Goal: Information Seeking & Learning: Learn about a topic

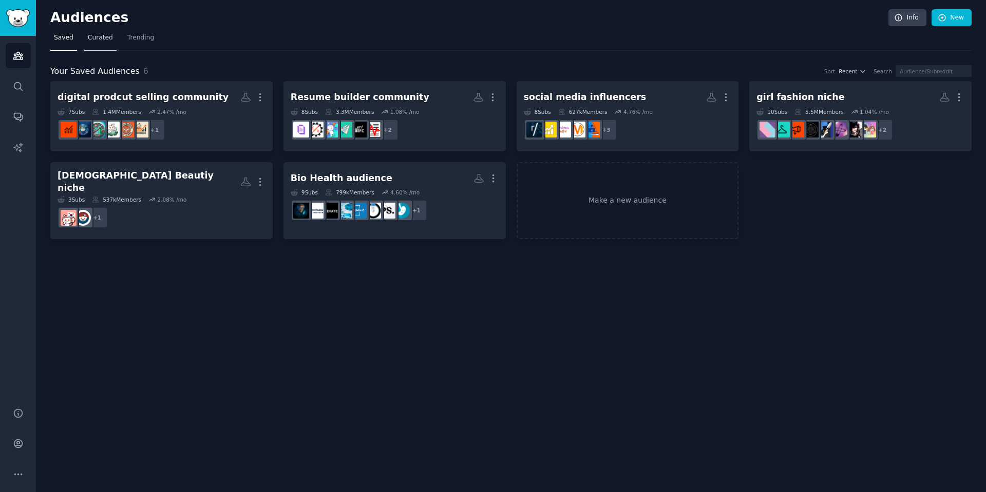
click at [95, 39] on span "Curated" at bounding box center [100, 37] width 25 height 9
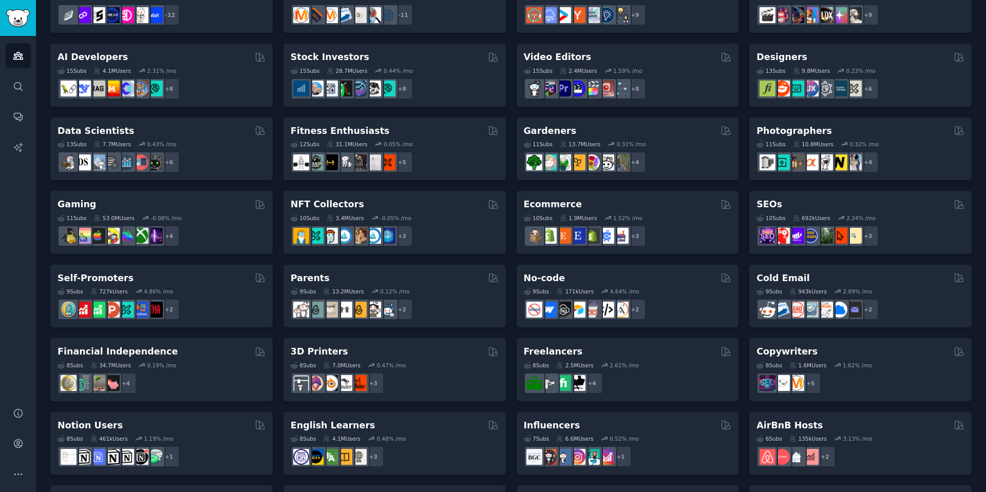
scroll to position [246, 0]
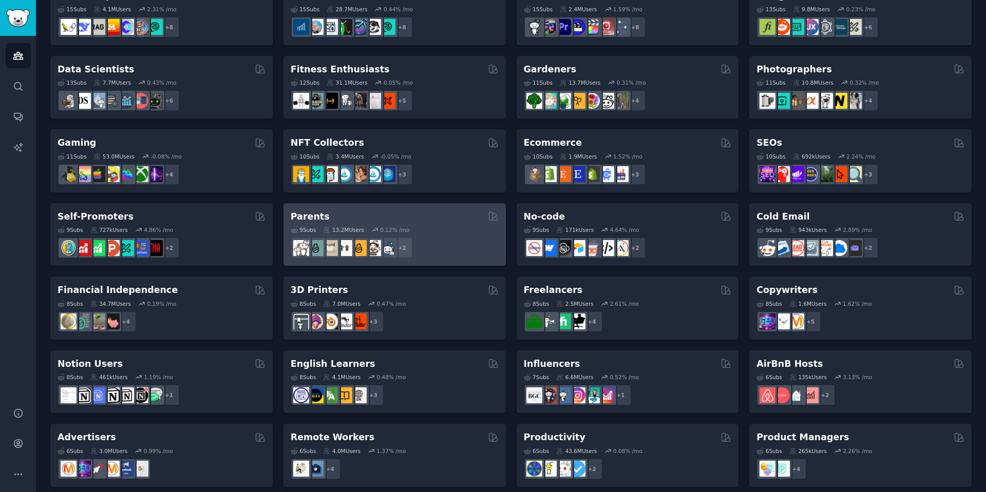
click at [436, 218] on div "Parents" at bounding box center [395, 217] width 208 height 13
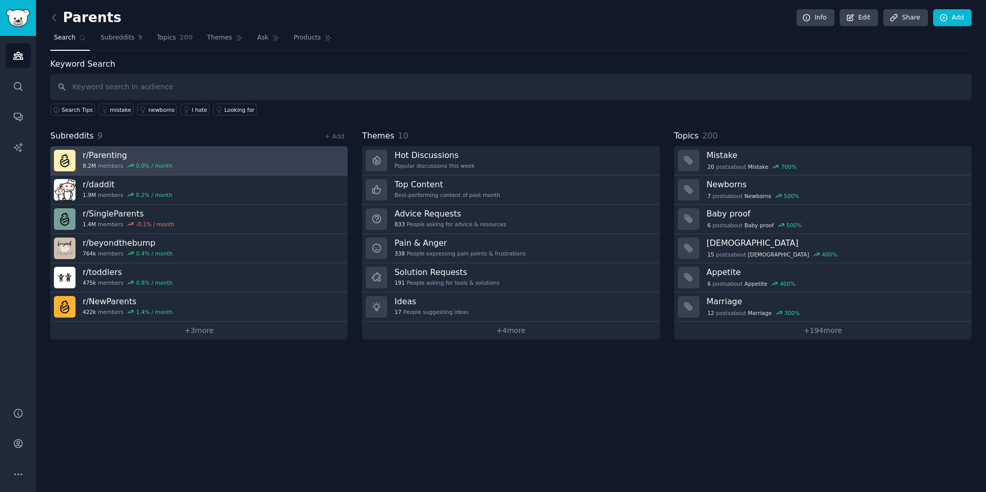
click at [267, 159] on link "r/ Parenting 8.2M members 0.0 % / month" at bounding box center [198, 160] width 297 height 29
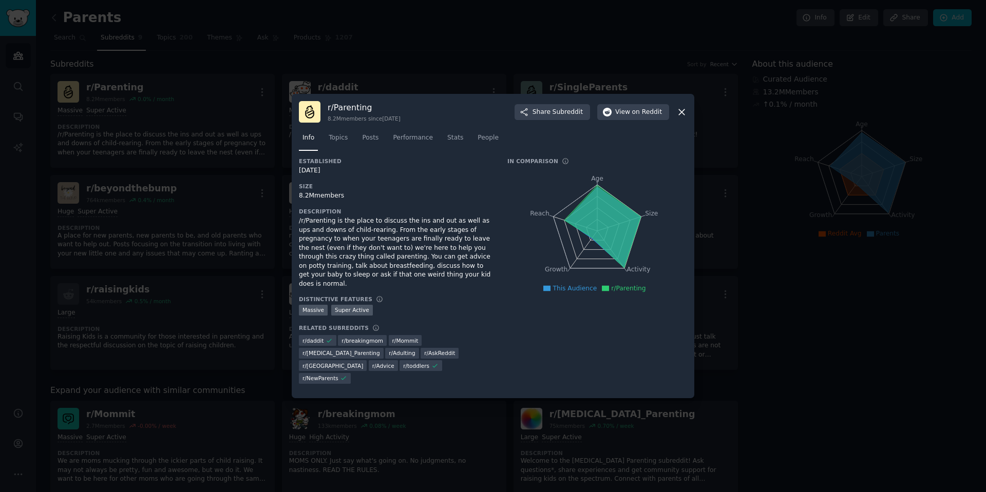
click at [683, 118] on icon at bounding box center [681, 112] width 11 height 11
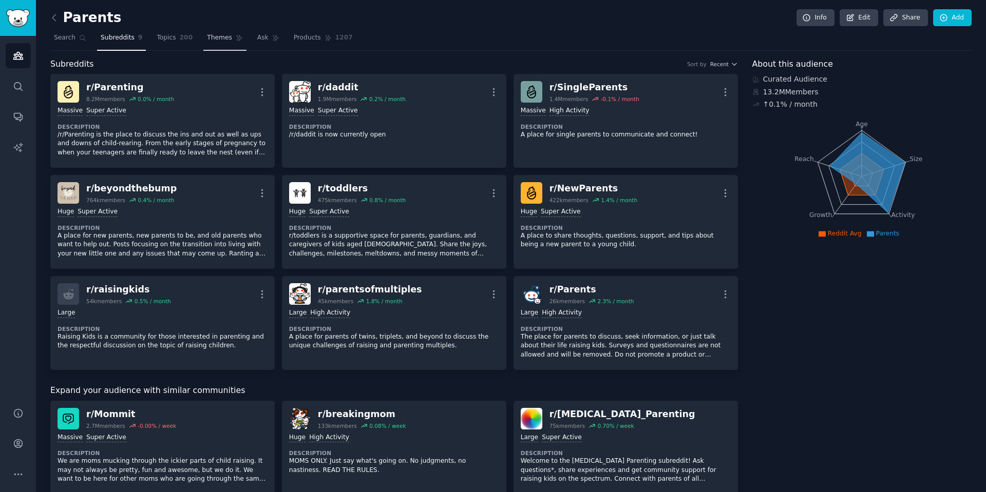
click at [216, 39] on span "Themes" at bounding box center [219, 37] width 25 height 9
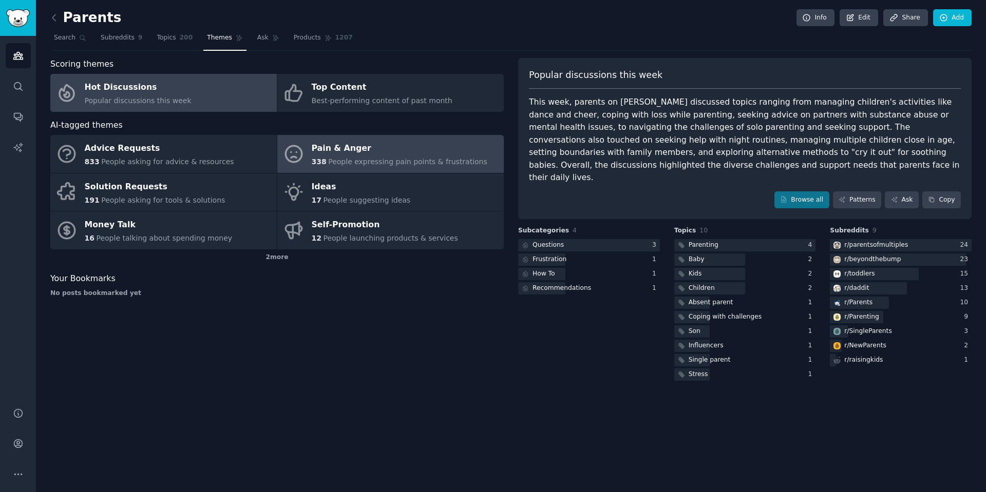
click at [336, 155] on div "Pain & Anger" at bounding box center [400, 149] width 176 height 16
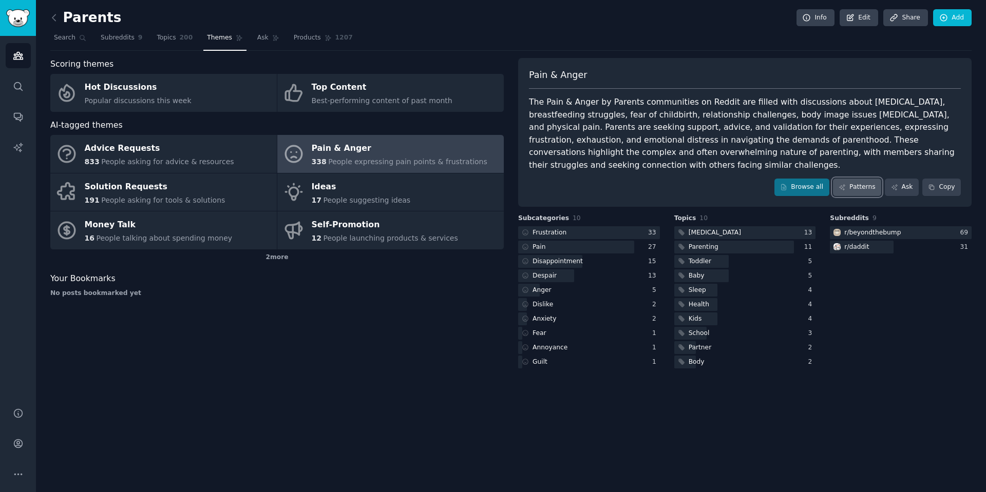
click at [855, 192] on link "Patterns" at bounding box center [857, 187] width 48 height 17
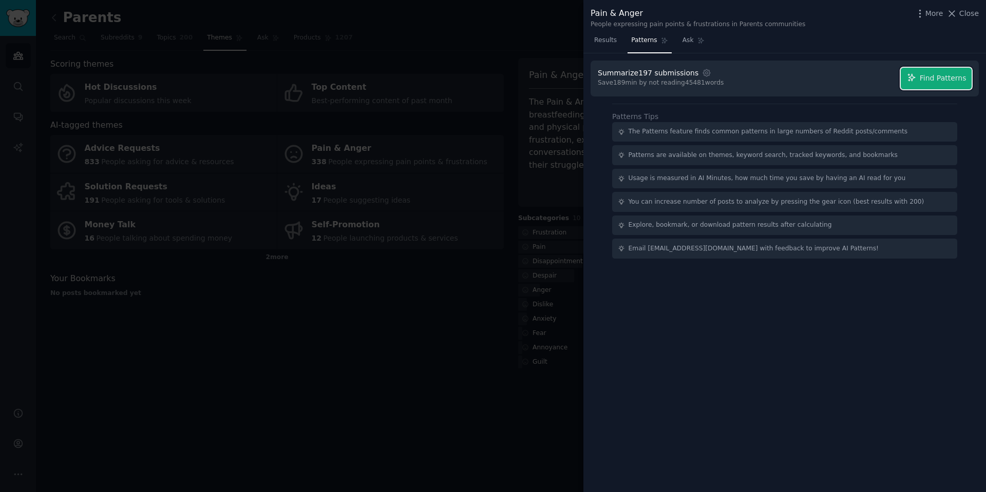
click at [955, 76] on span "Find Patterns" at bounding box center [943, 78] width 47 height 11
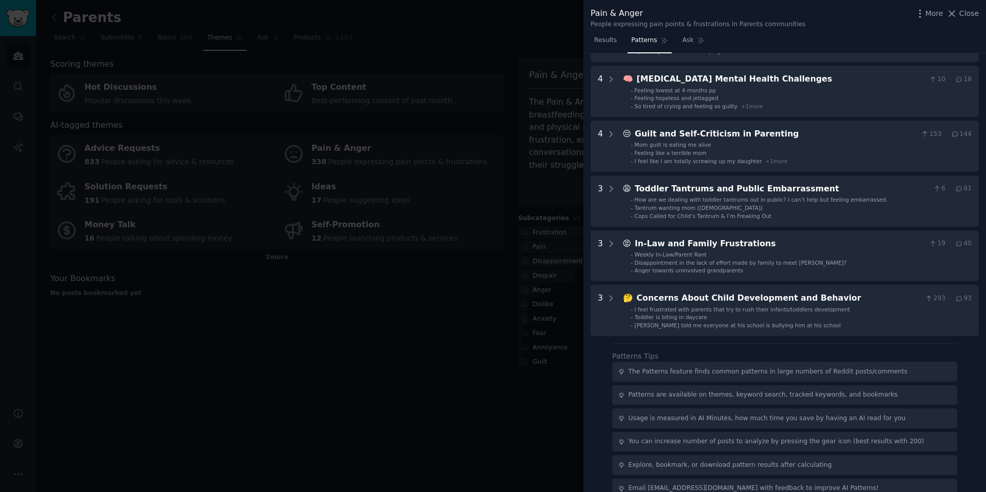
scroll to position [325, 0]
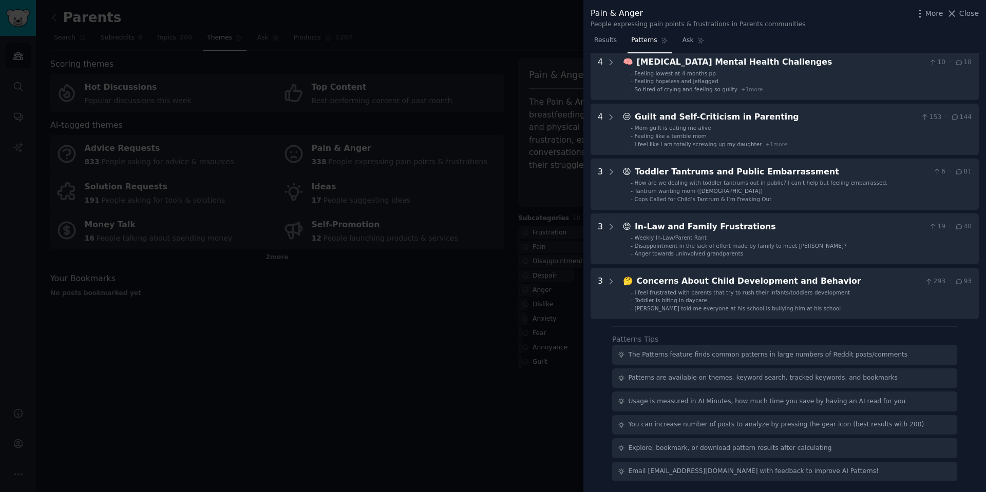
click at [478, 258] on div at bounding box center [493, 246] width 986 height 492
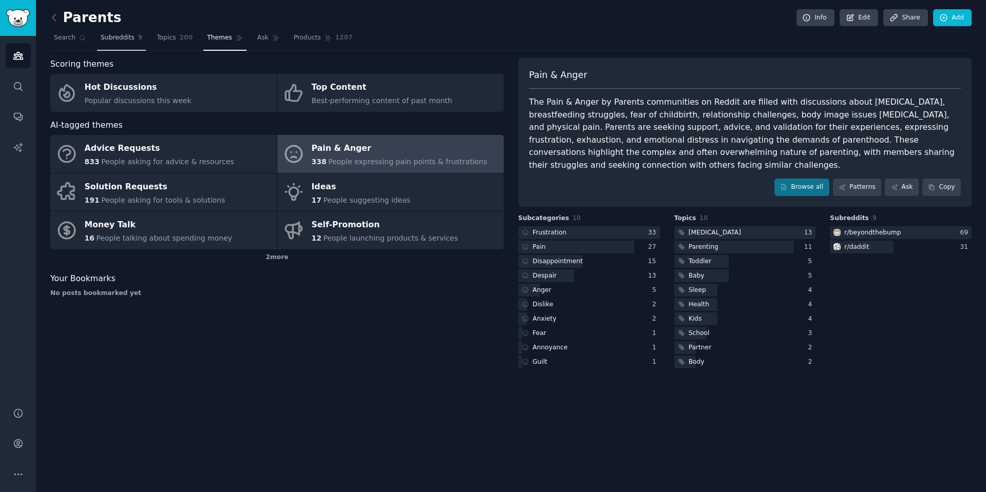
click at [105, 33] on span "Subreddits" at bounding box center [118, 37] width 34 height 9
click at [9, 24] on img "Sidebar" at bounding box center [18, 18] width 24 height 18
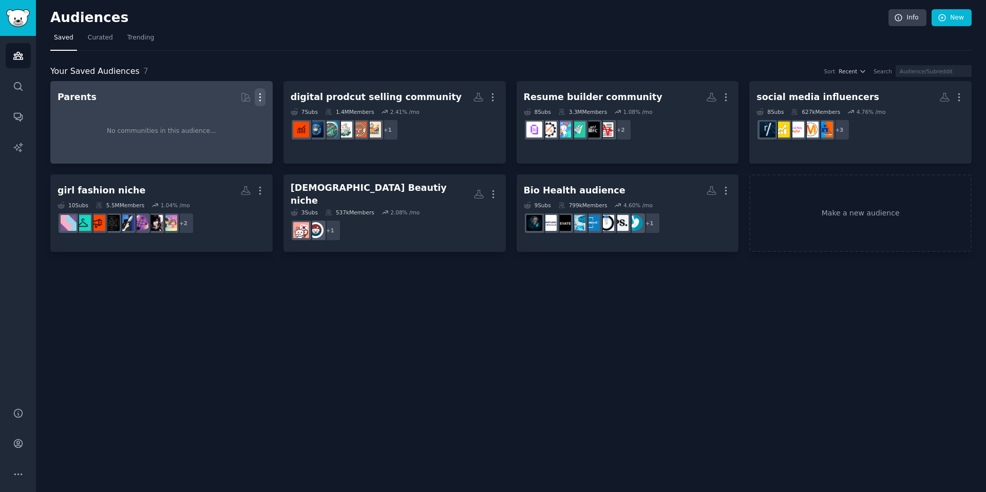
click at [255, 97] on icon "button" at bounding box center [260, 97] width 11 height 11
click at [227, 121] on p "Delete" at bounding box center [232, 118] width 24 height 11
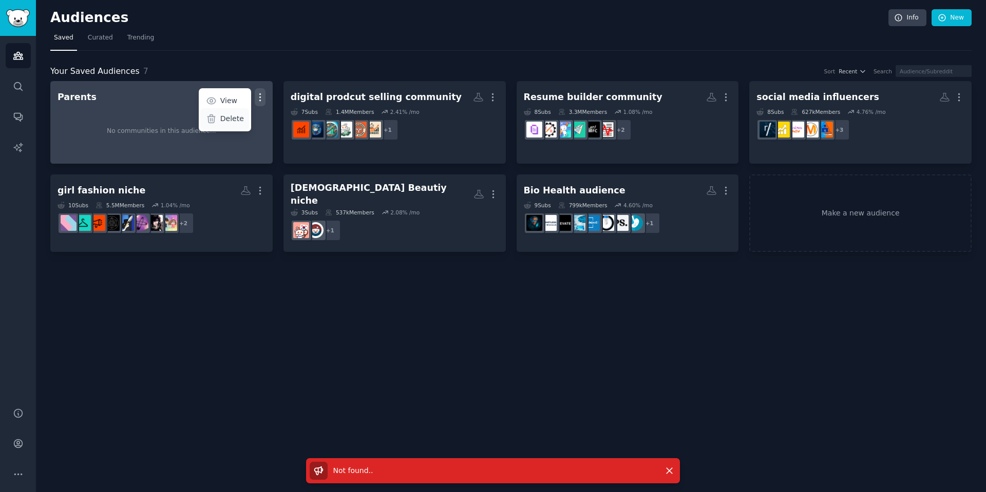
click at [229, 114] on p "Delete" at bounding box center [232, 118] width 24 height 11
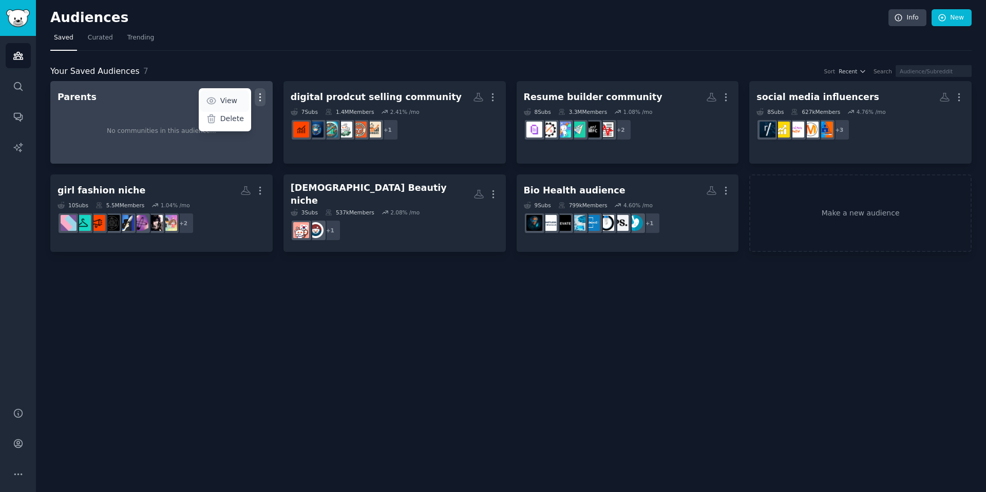
click at [233, 101] on p "View" at bounding box center [228, 100] width 17 height 11
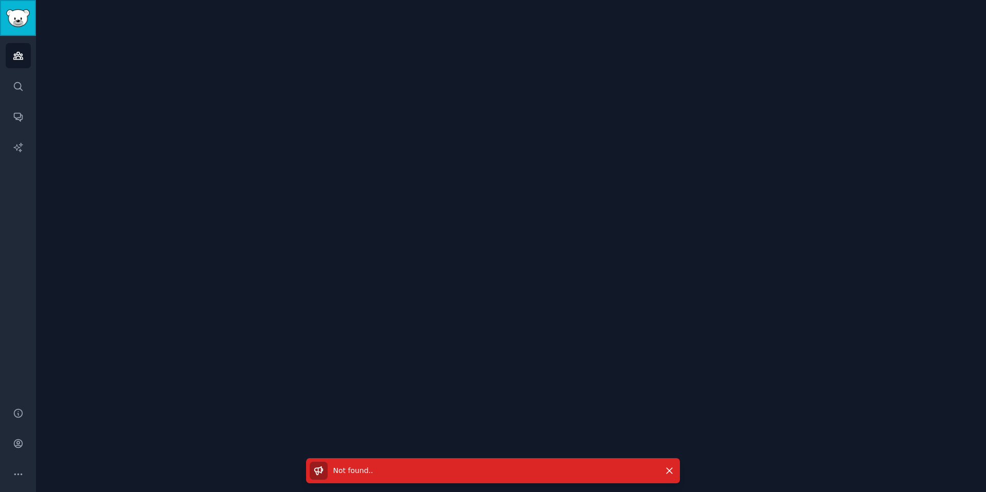
click at [17, 29] on link "Sidebar" at bounding box center [18, 18] width 36 height 36
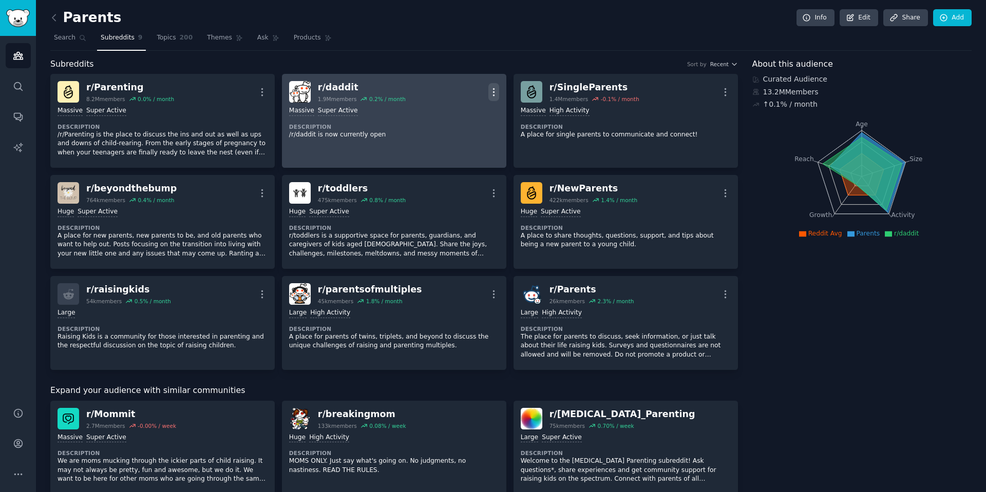
click at [489, 90] on icon "button" at bounding box center [493, 92] width 11 height 11
click at [453, 136] on p "Delete" at bounding box center [454, 131] width 24 height 11
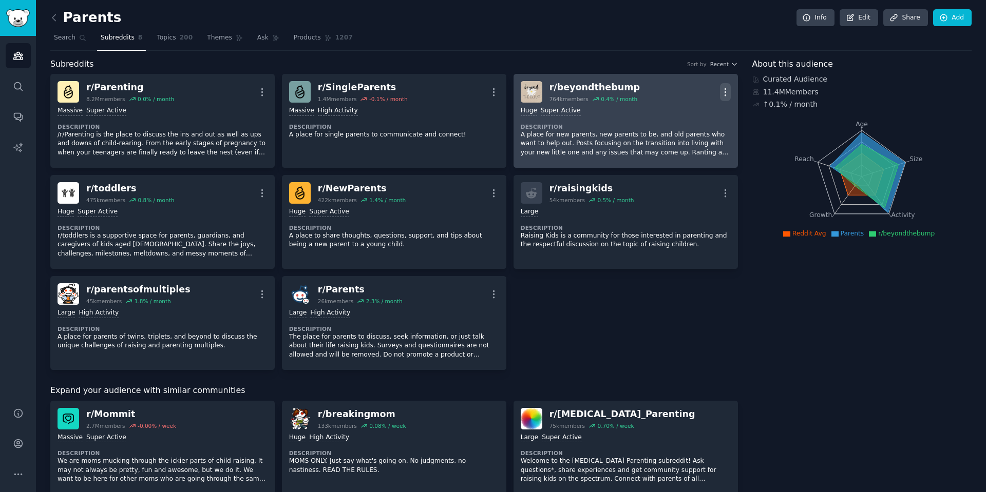
click at [725, 89] on icon "button" at bounding box center [725, 92] width 11 height 11
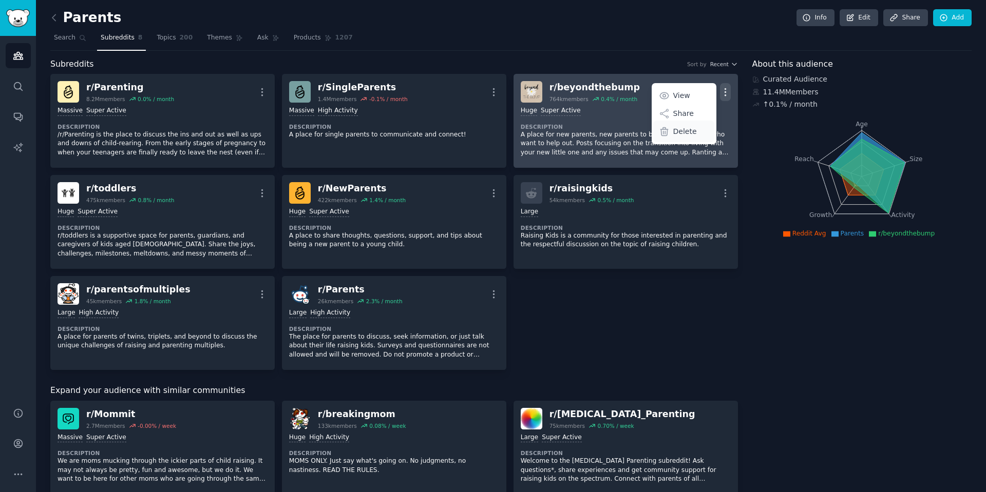
click at [689, 127] on p "Delete" at bounding box center [685, 131] width 24 height 11
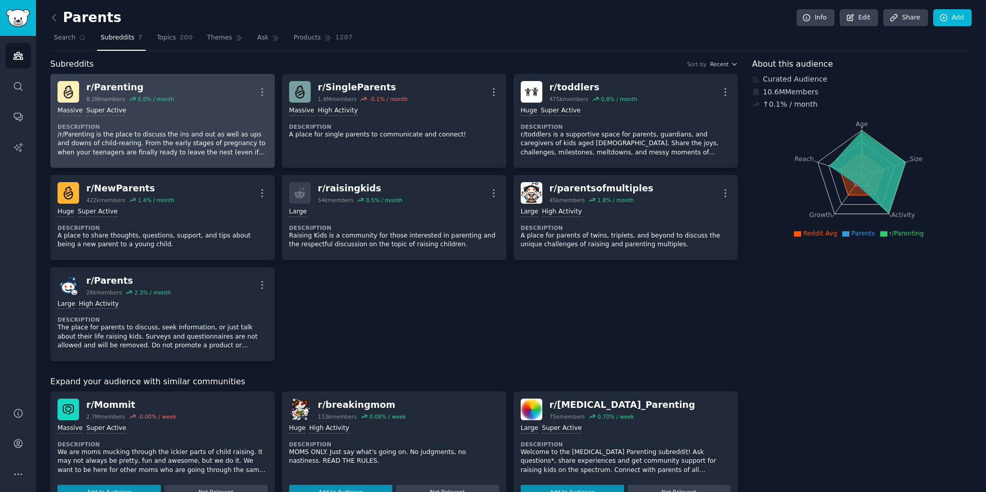
click at [188, 107] on div "Massive Super Active" at bounding box center [163, 111] width 210 height 10
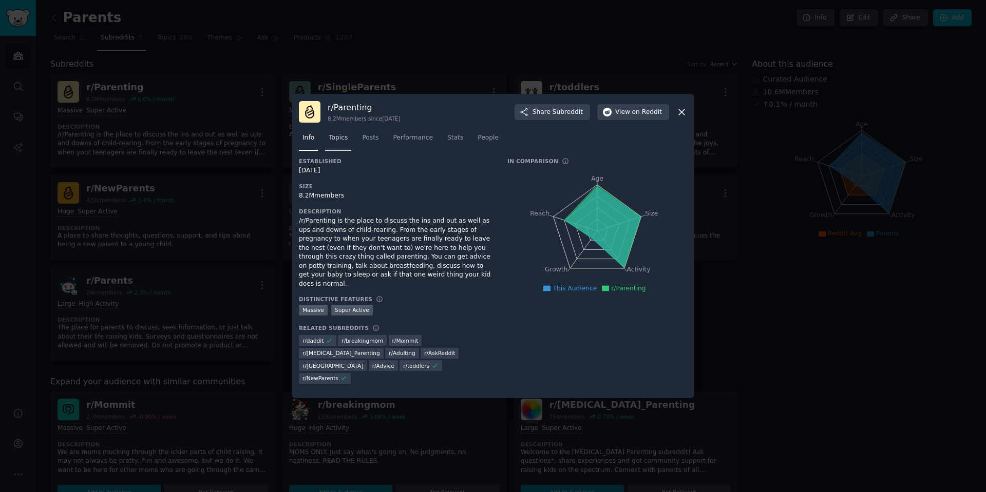
click at [340, 151] on link "Topics" at bounding box center [338, 140] width 26 height 21
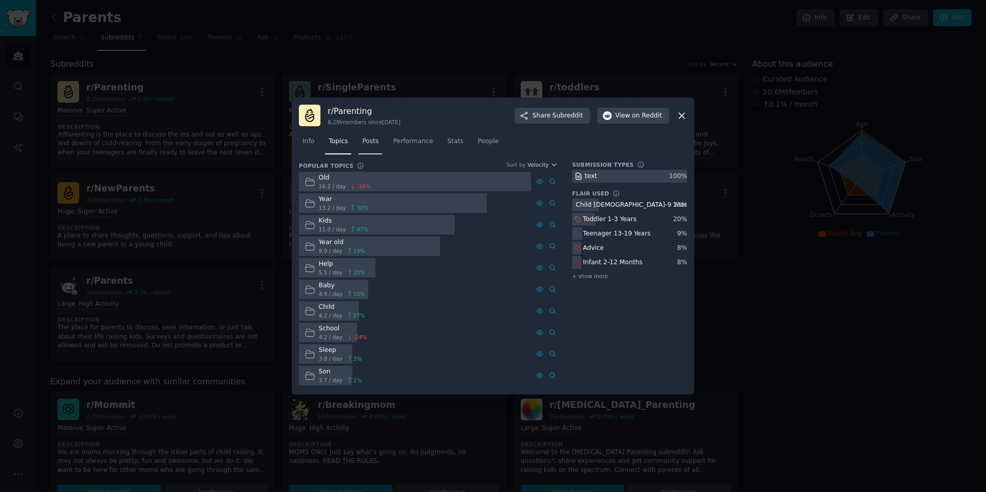
click at [373, 145] on span "Posts" at bounding box center [370, 141] width 16 height 9
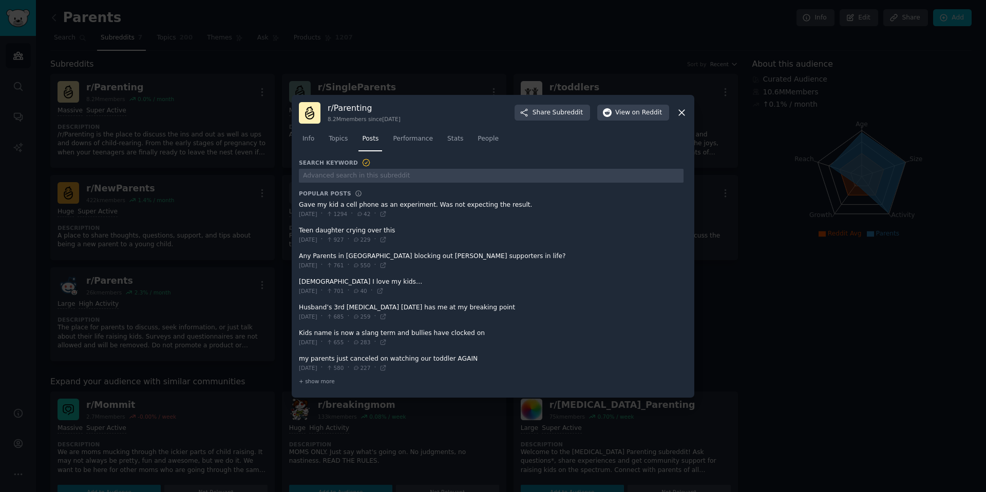
click at [417, 204] on span at bounding box center [491, 209] width 385 height 25
click at [685, 114] on icon at bounding box center [681, 112] width 11 height 11
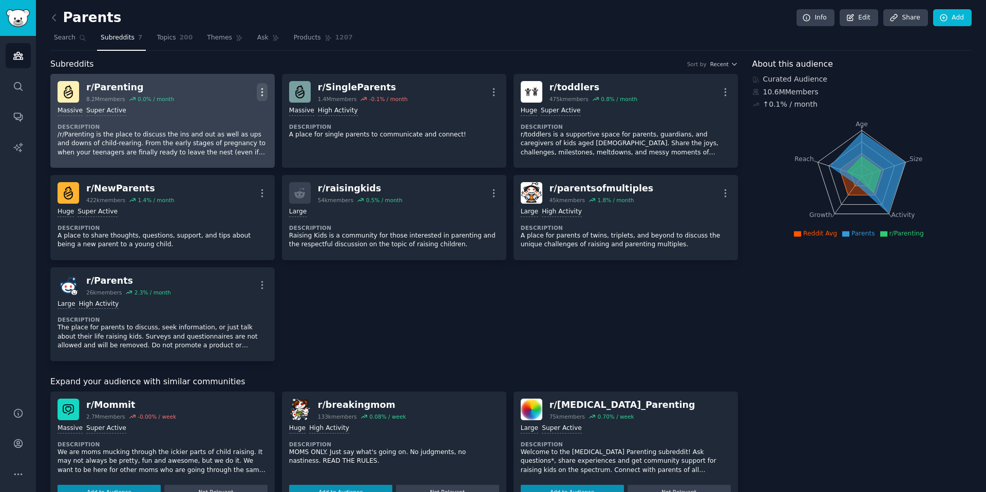
click at [266, 85] on button "More" at bounding box center [262, 92] width 11 height 18
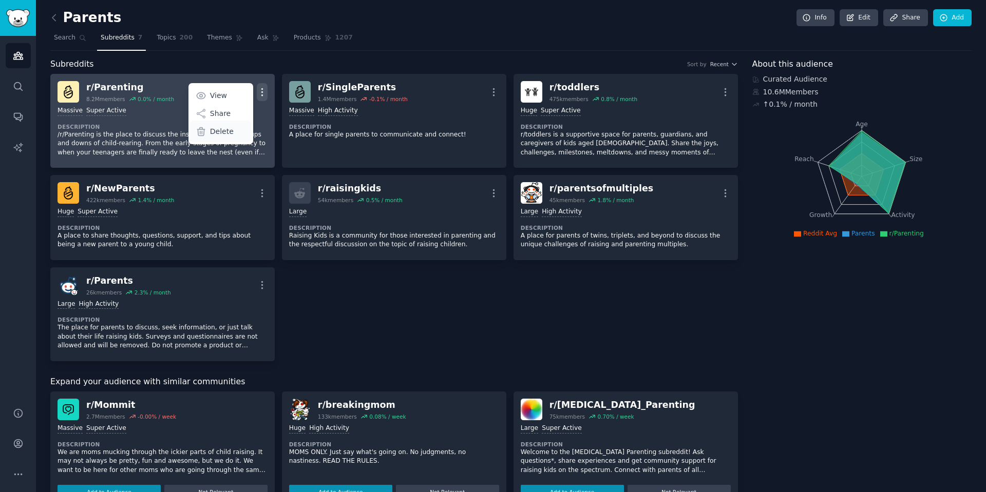
click at [225, 135] on p "Delete" at bounding box center [222, 131] width 24 height 11
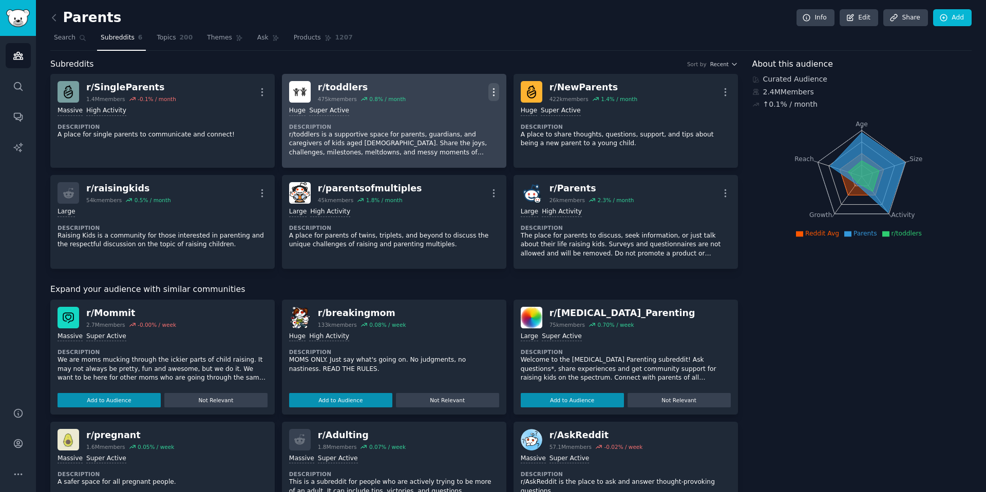
click at [488, 93] on icon "button" at bounding box center [493, 92] width 11 height 11
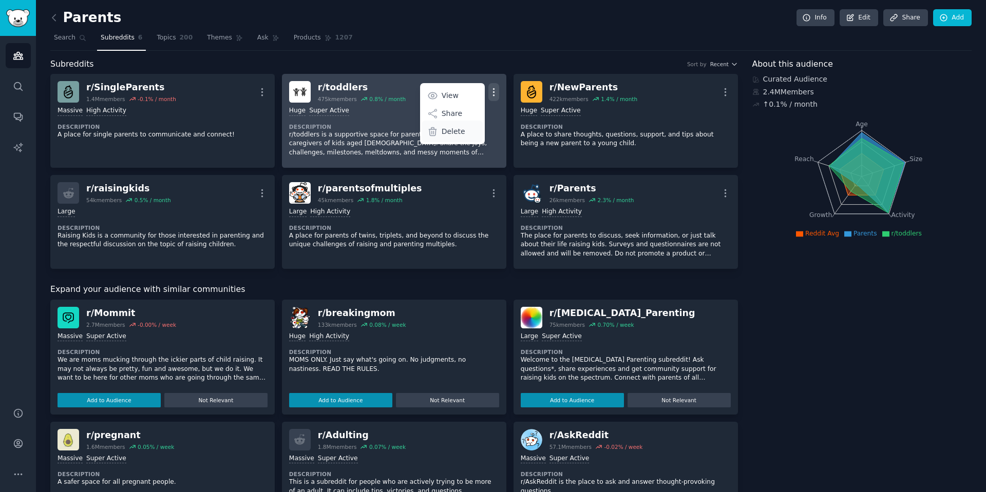
click at [466, 131] on div "Delete" at bounding box center [452, 132] width 61 height 22
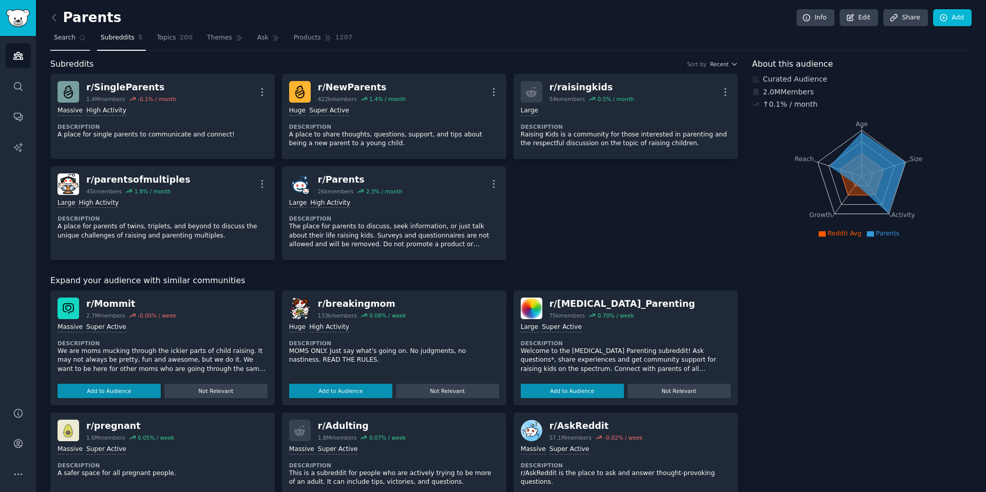
click at [61, 38] on span "Search" at bounding box center [65, 37] width 22 height 9
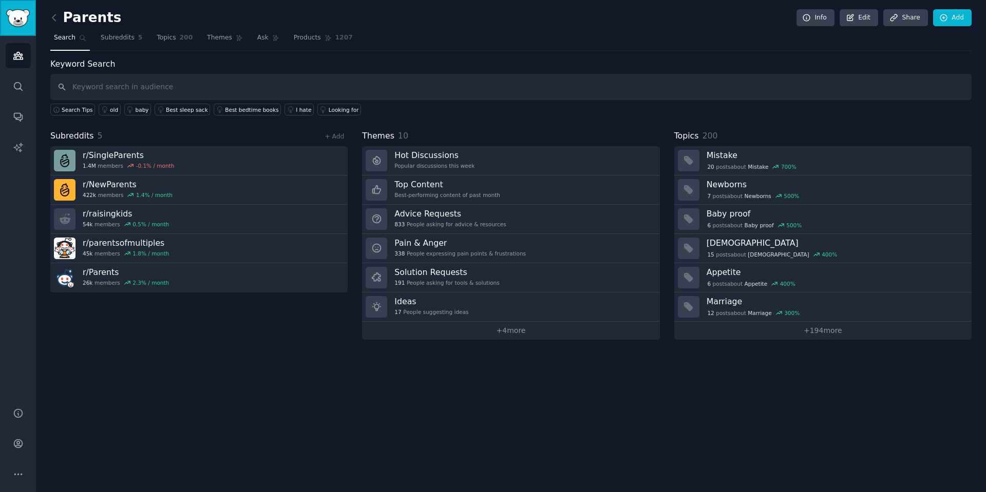
click at [10, 7] on link "Sidebar" at bounding box center [18, 18] width 36 height 36
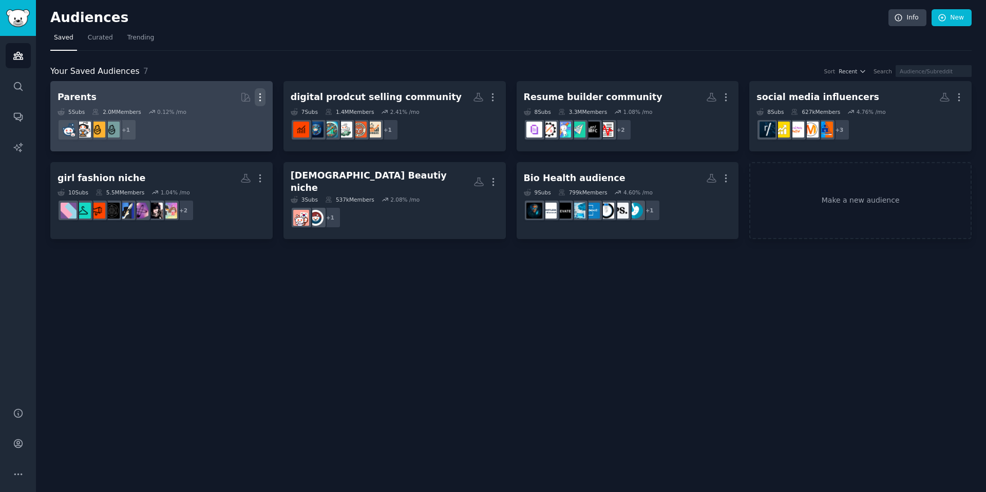
click at [259, 99] on icon "button" at bounding box center [260, 97] width 11 height 11
click at [234, 117] on p "Delete" at bounding box center [232, 118] width 24 height 11
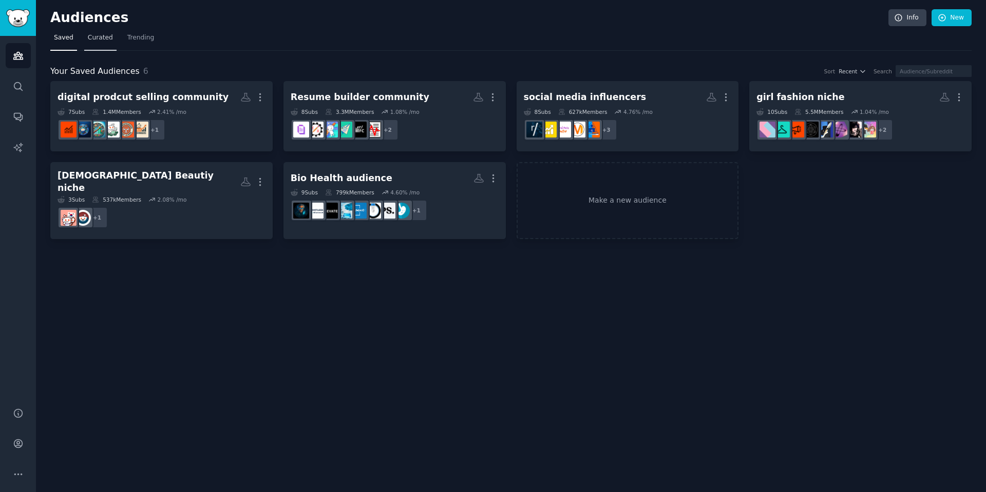
click at [94, 37] on span "Curated" at bounding box center [100, 37] width 25 height 9
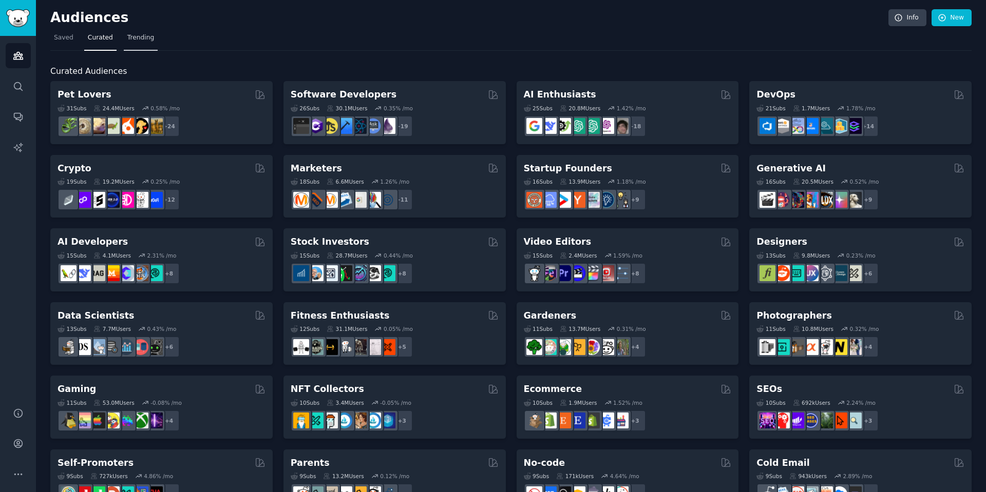
click at [147, 46] on link "Trending" at bounding box center [141, 40] width 34 height 21
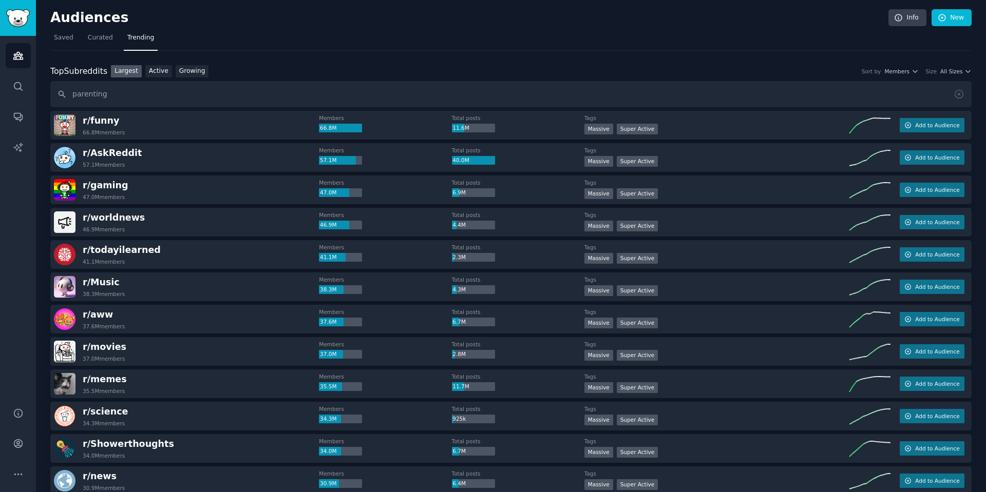
type input "parenting"
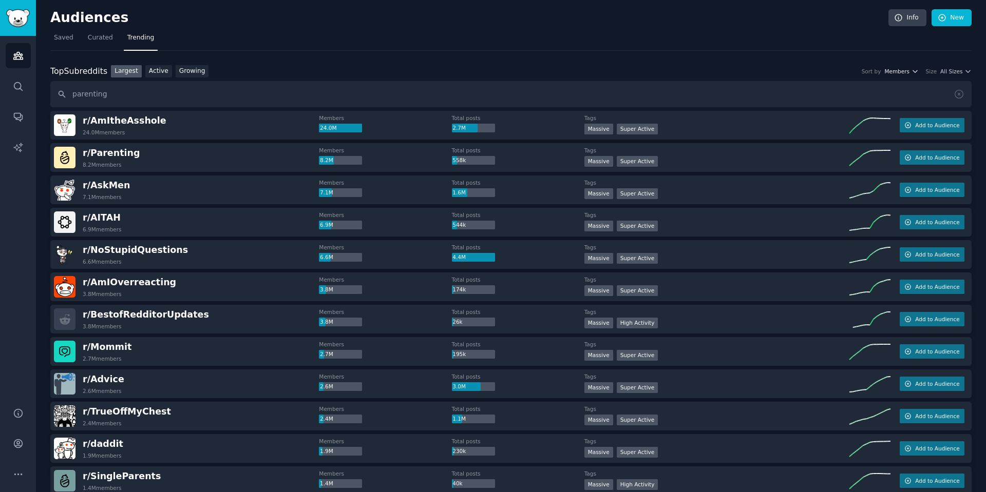
click at [916, 68] on icon "button" at bounding box center [914, 71] width 7 height 7
click at [937, 72] on div "Size All Sizes" at bounding box center [949, 71] width 46 height 7
click at [946, 69] on span "All Sizes" at bounding box center [951, 71] width 22 height 7
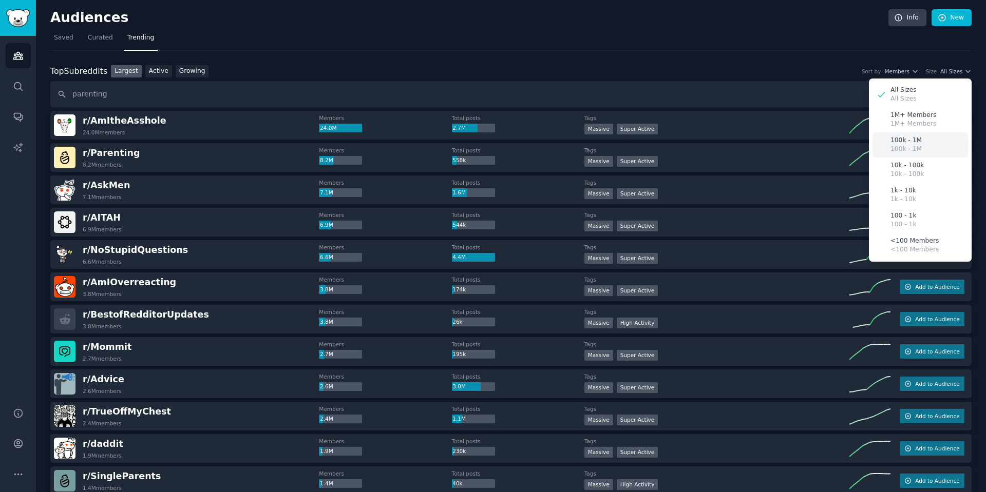
click at [910, 147] on p "100k - 1M" at bounding box center [905, 149] width 31 height 9
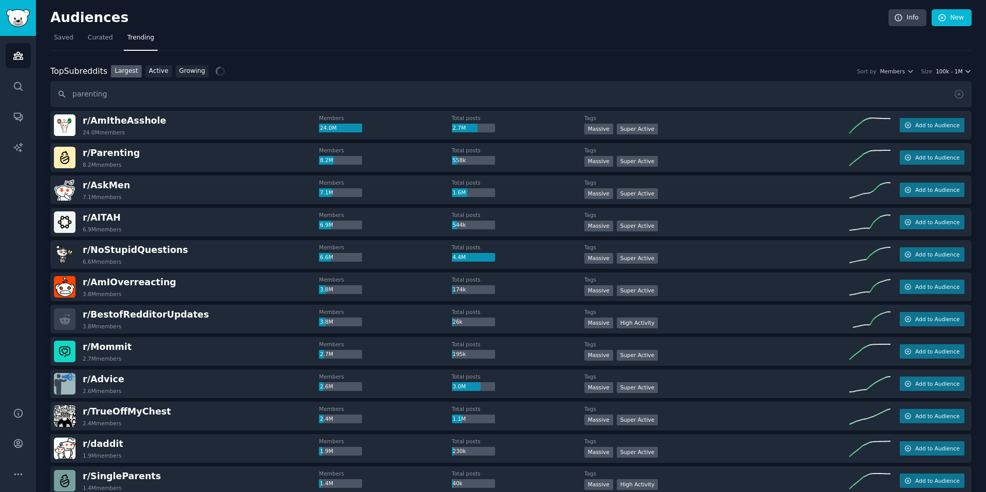
click at [944, 74] on span "100k - 1M" at bounding box center [948, 71] width 27 height 7
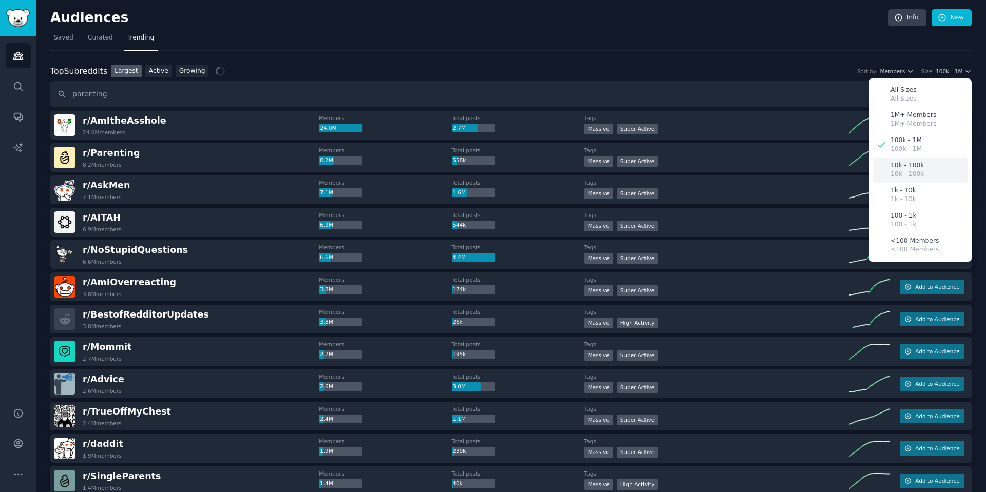
click at [915, 169] on p "10k - 100k" at bounding box center [906, 165] width 33 height 9
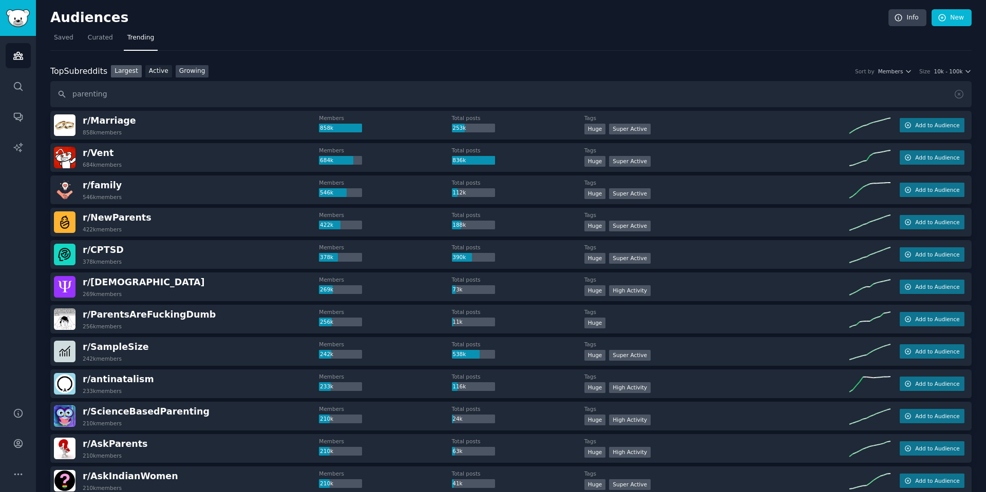
click at [190, 67] on link "Growing" at bounding box center [192, 71] width 33 height 13
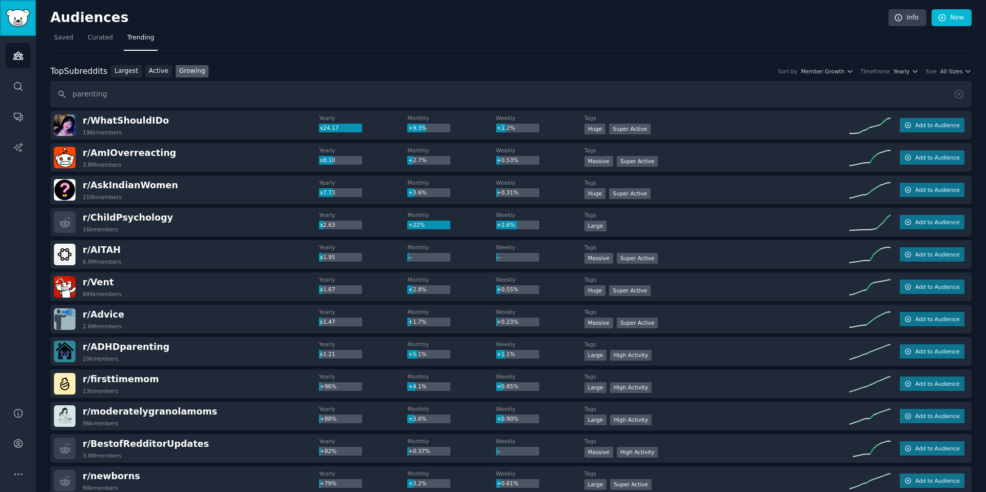
click at [26, 23] on img "Sidebar" at bounding box center [18, 18] width 24 height 18
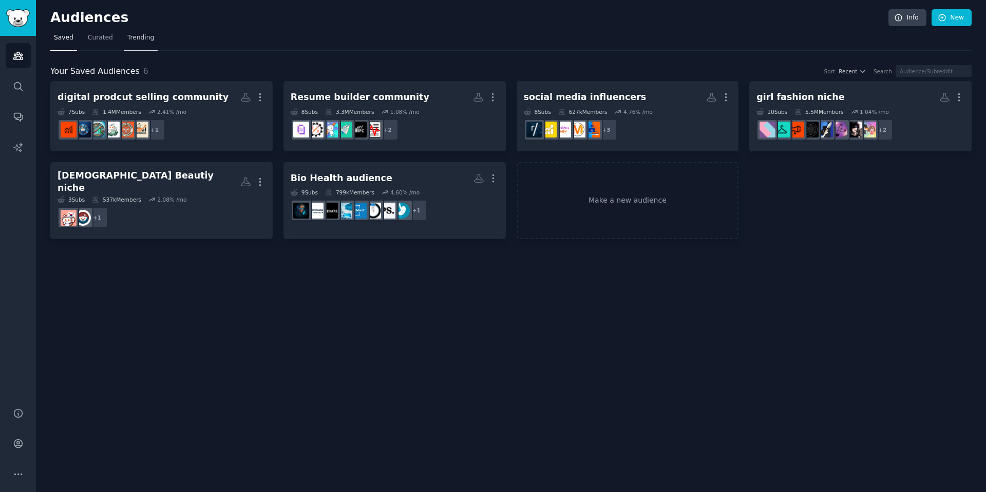
click at [140, 46] on link "Trending" at bounding box center [141, 40] width 34 height 21
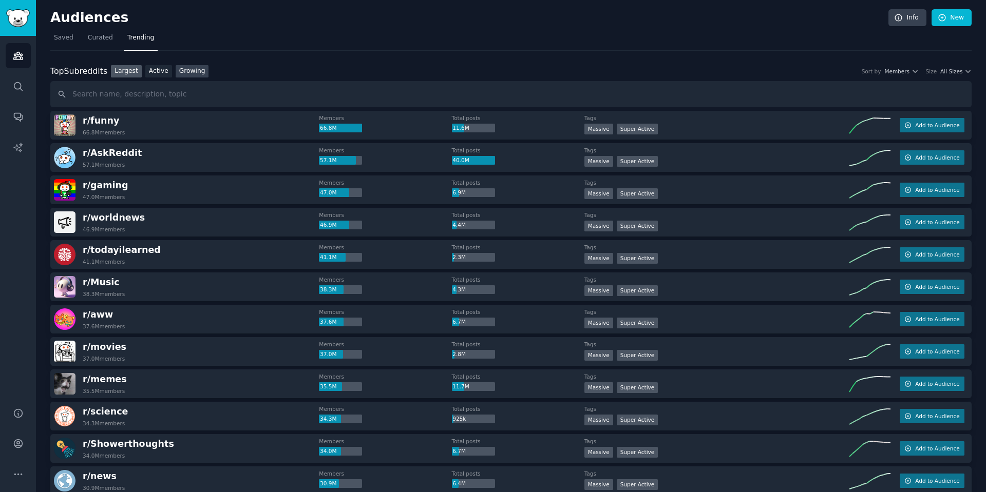
click at [185, 68] on link "Growing" at bounding box center [192, 71] width 33 height 13
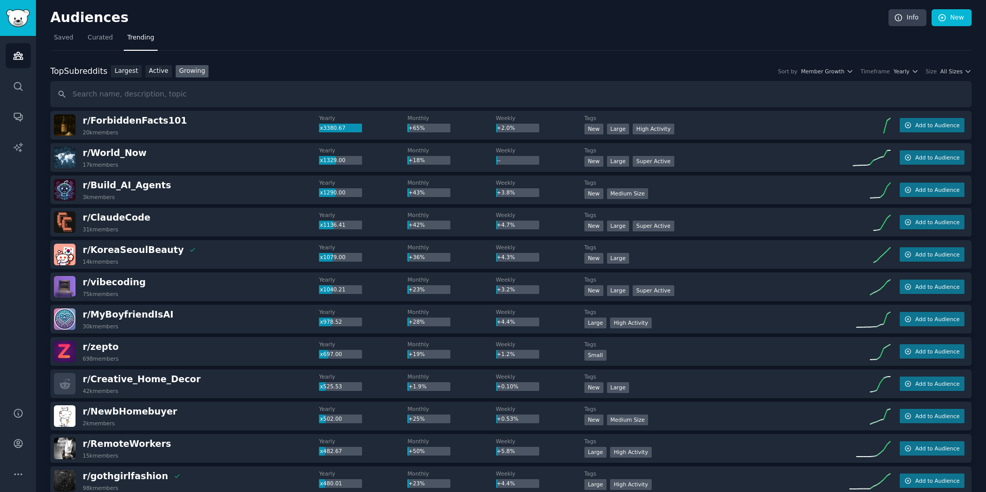
click at [960, 66] on div "Top Subreddits Top Subreddits Largest Active Growing Sort by Member Growth Time…" at bounding box center [510, 71] width 921 height 13
click at [956, 73] on span "All Sizes" at bounding box center [951, 71] width 22 height 7
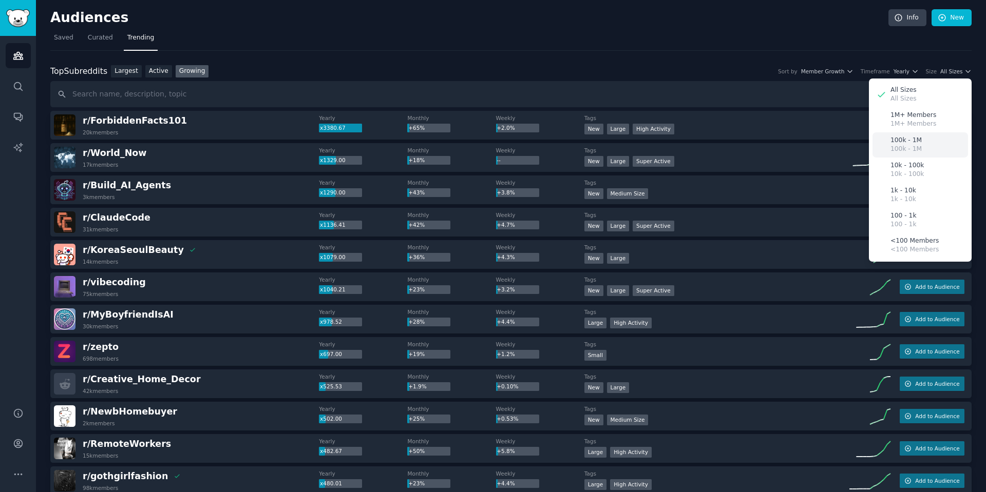
click at [913, 135] on div "100k - 1M 100k - 1M" at bounding box center [919, 144] width 95 height 25
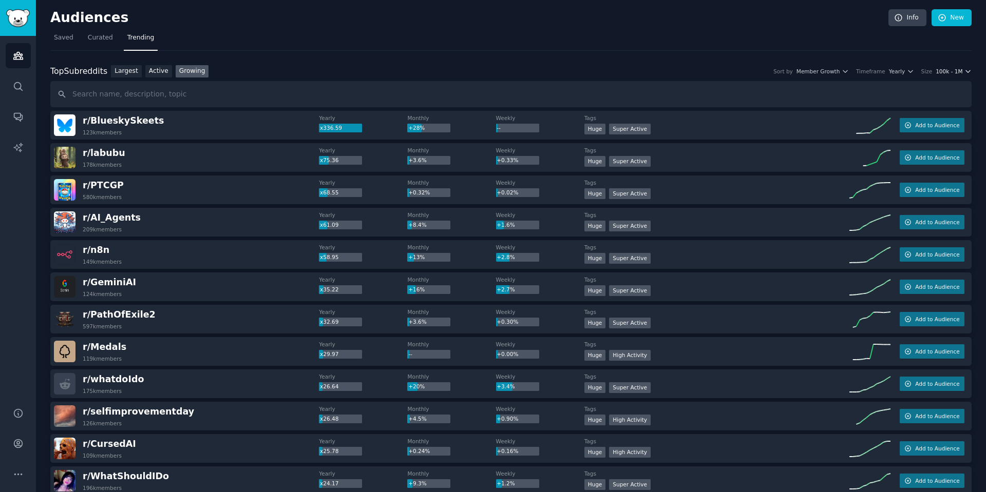
click at [964, 69] on icon "button" at bounding box center [967, 71] width 7 height 7
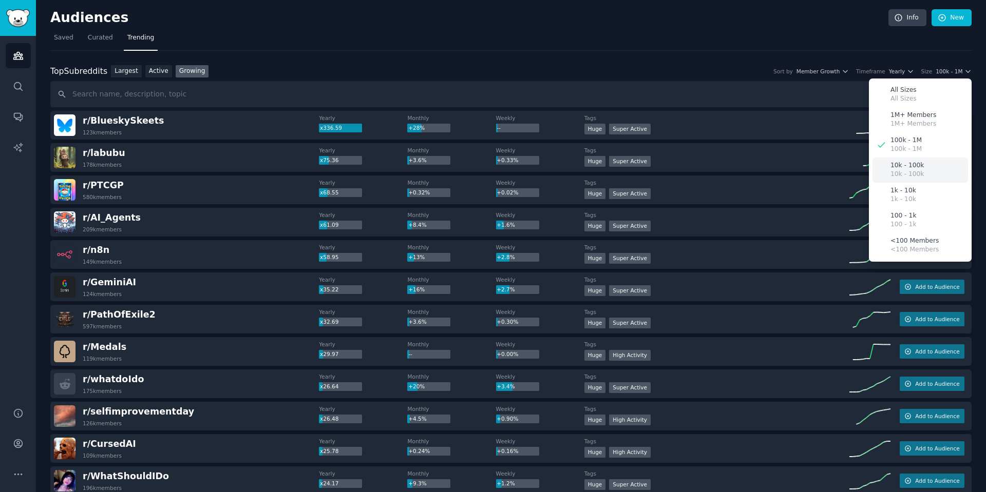
click at [909, 169] on p "10k - 100k" at bounding box center [906, 165] width 33 height 9
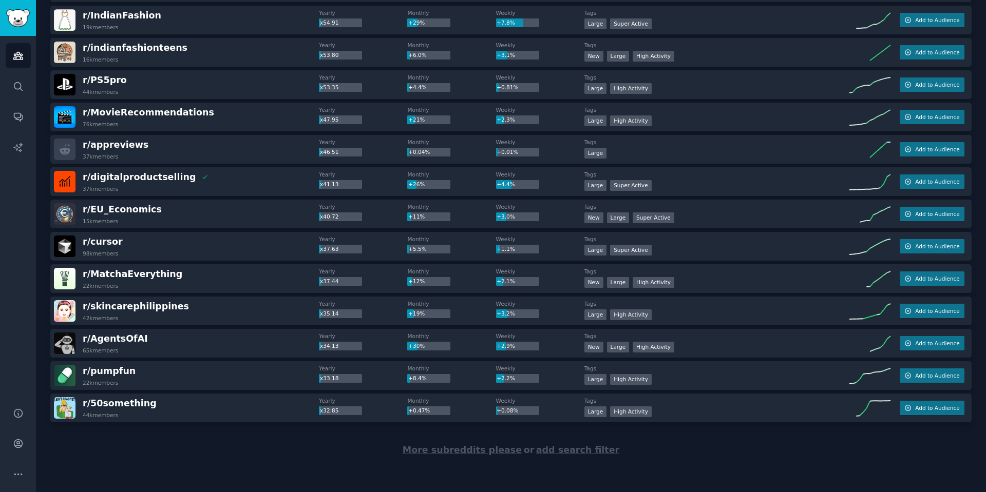
scroll to position [1303, 0]
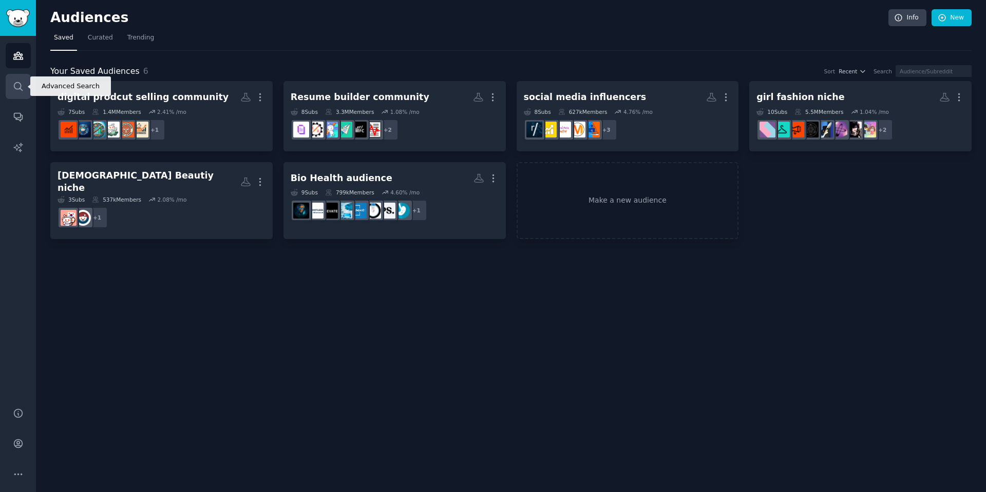
click at [11, 80] on link "Search" at bounding box center [18, 86] width 25 height 25
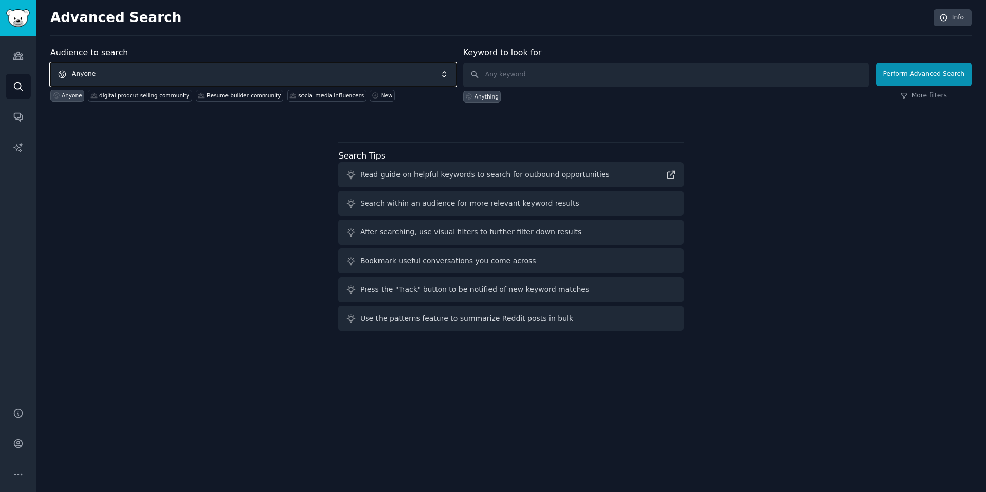
click at [339, 69] on span "Anyone" at bounding box center [253, 75] width 406 height 24
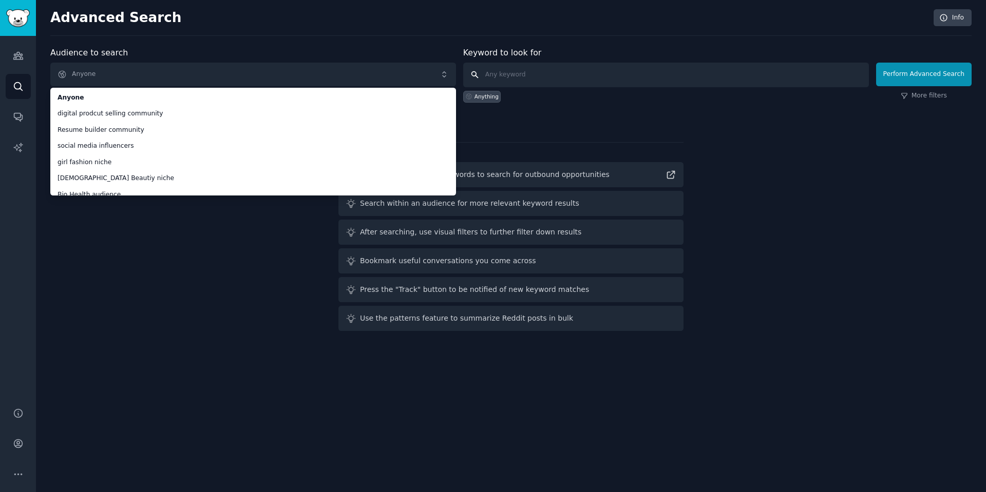
click at [598, 75] on input "text" at bounding box center [666, 75] width 406 height 25
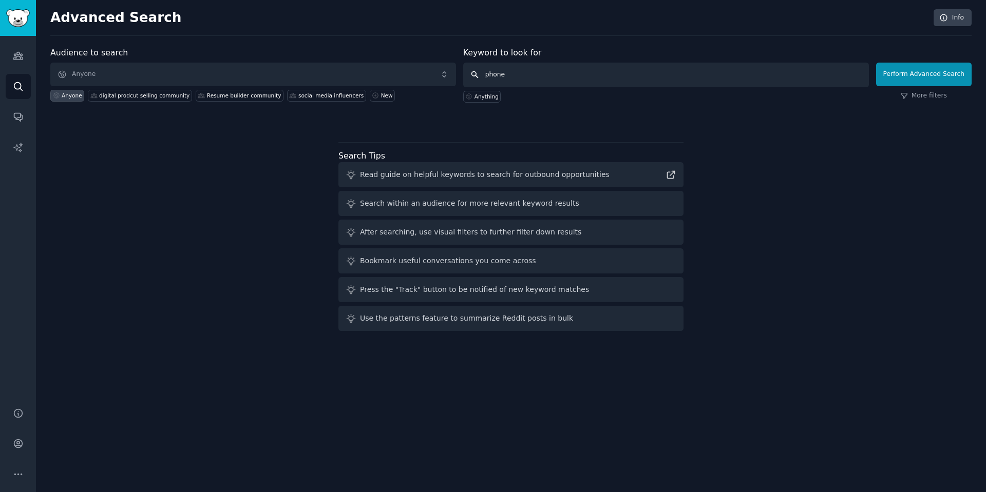
paste input "Addict"
type input "phone Addict kids"
click at [908, 79] on button "Perform Advanced Search" at bounding box center [923, 75] width 95 height 24
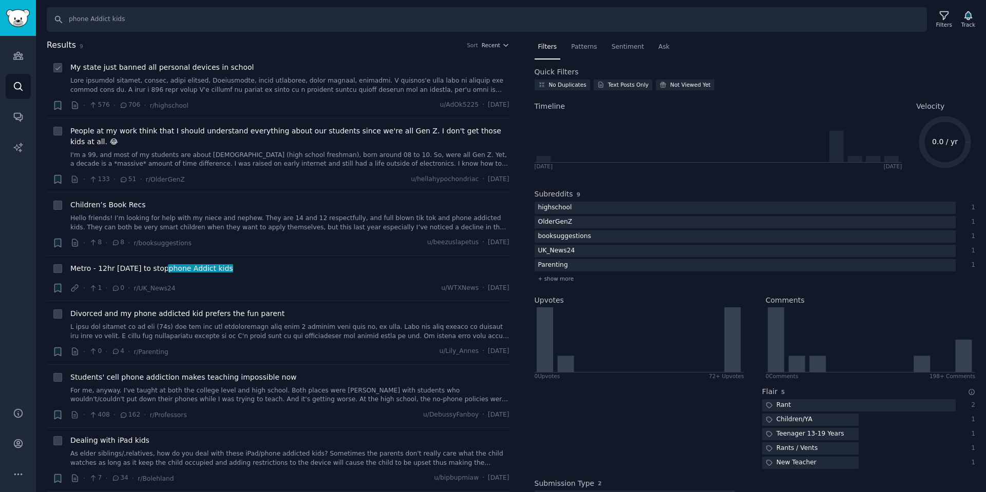
click at [58, 67] on icon at bounding box center [57, 68] width 7 height 7
checkbox input "true"
click at [54, 135] on icon at bounding box center [57, 131] width 7 height 7
checkbox input "true"
click at [59, 208] on icon at bounding box center [57, 205] width 7 height 7
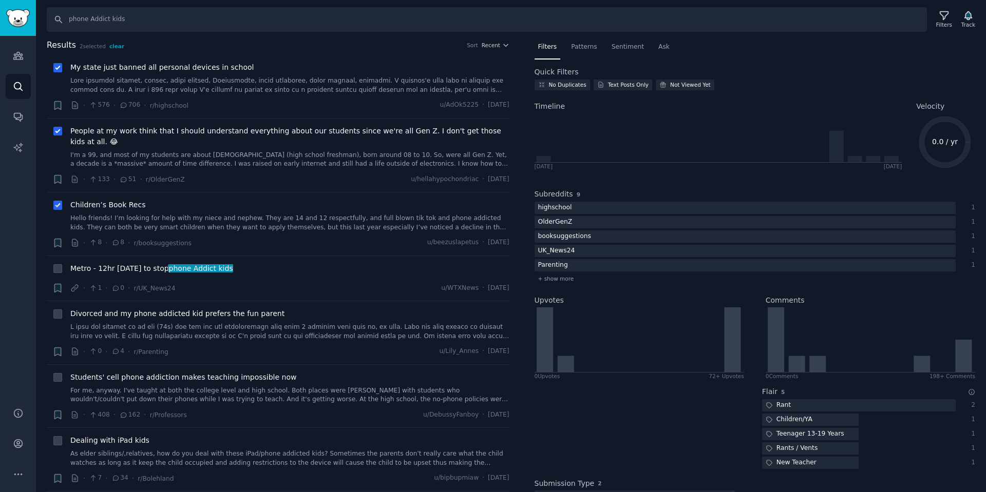
checkbox input "true"
click at [54, 273] on input "checkbox" at bounding box center [57, 268] width 9 height 9
checkbox input "true"
click at [54, 312] on icon at bounding box center [57, 314] width 7 height 7
checkbox input "true"
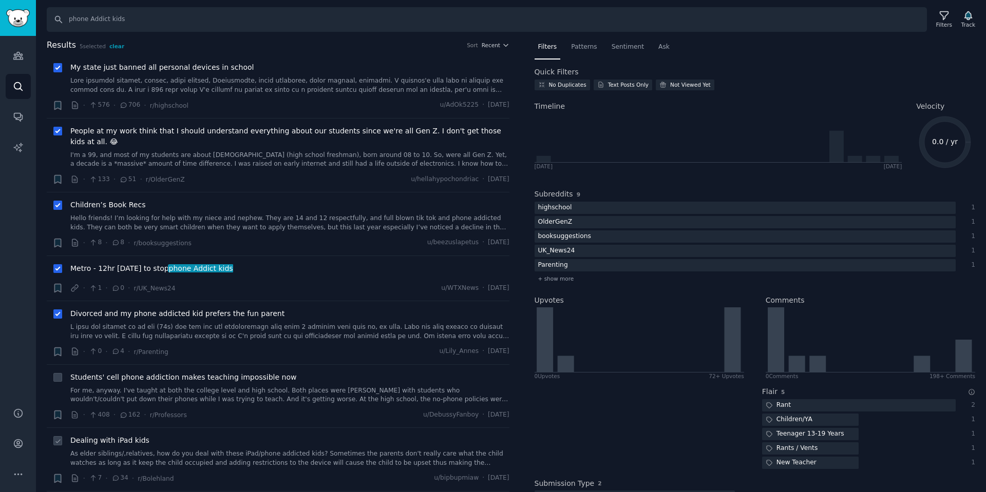
click at [61, 443] on icon at bounding box center [57, 441] width 7 height 7
checkbox input "true"
click at [579, 50] on span "Patterns" at bounding box center [584, 47] width 26 height 9
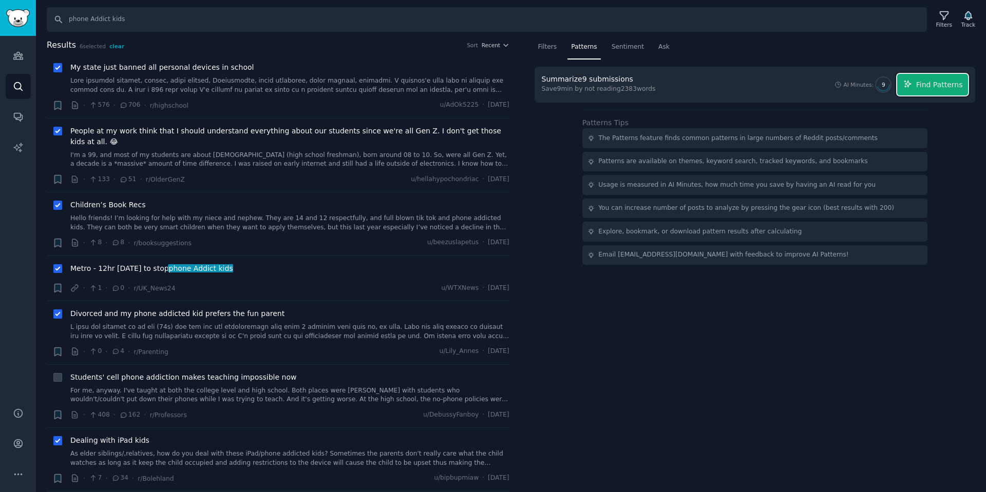
click at [953, 85] on span "Find Patterns" at bounding box center [939, 85] width 47 height 11
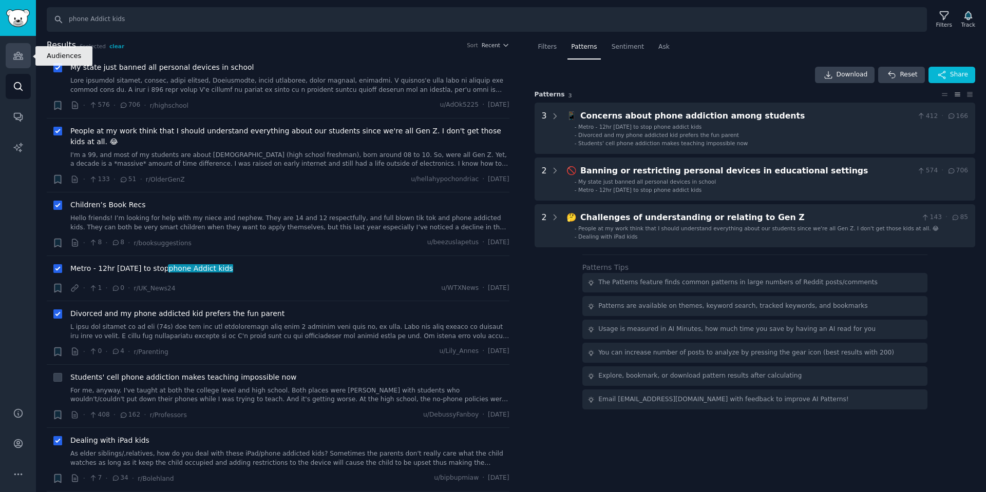
click at [17, 55] on icon "Sidebar" at bounding box center [18, 55] width 11 height 11
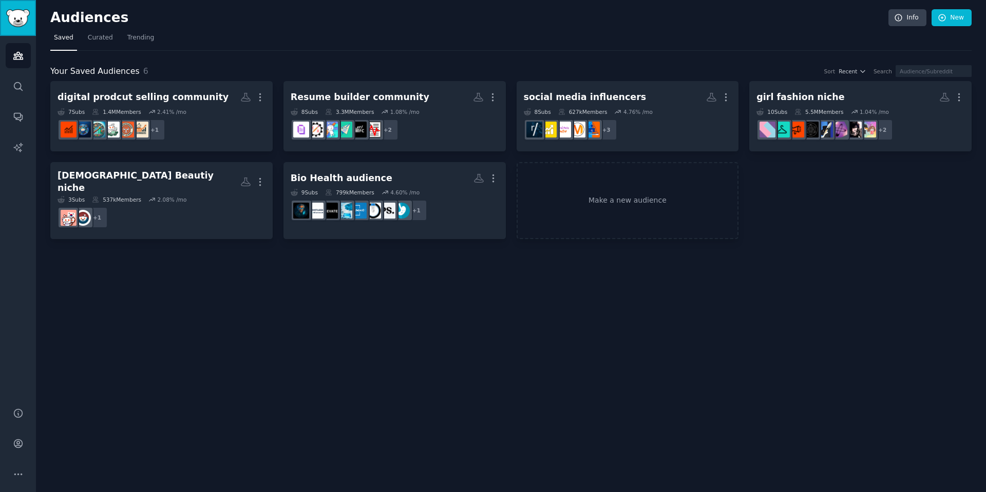
click at [20, 15] on img "Sidebar" at bounding box center [18, 18] width 24 height 18
click at [895, 73] on input "text" at bounding box center [933, 71] width 76 height 12
click at [17, 87] on icon "Sidebar" at bounding box center [18, 86] width 11 height 11
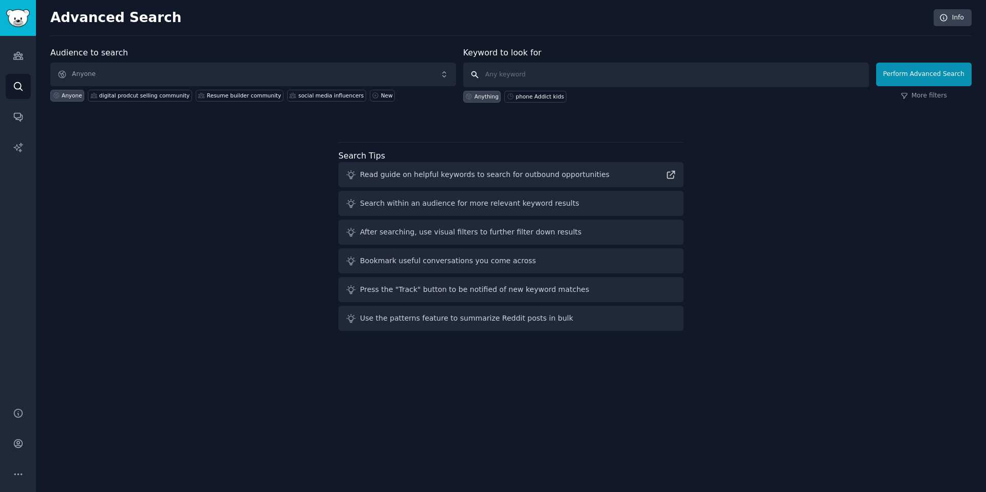
click at [613, 76] on input "text" at bounding box center [666, 75] width 406 height 25
type input "toddlers phone addiction"
click button "Perform Advanced Search" at bounding box center [923, 75] width 95 height 24
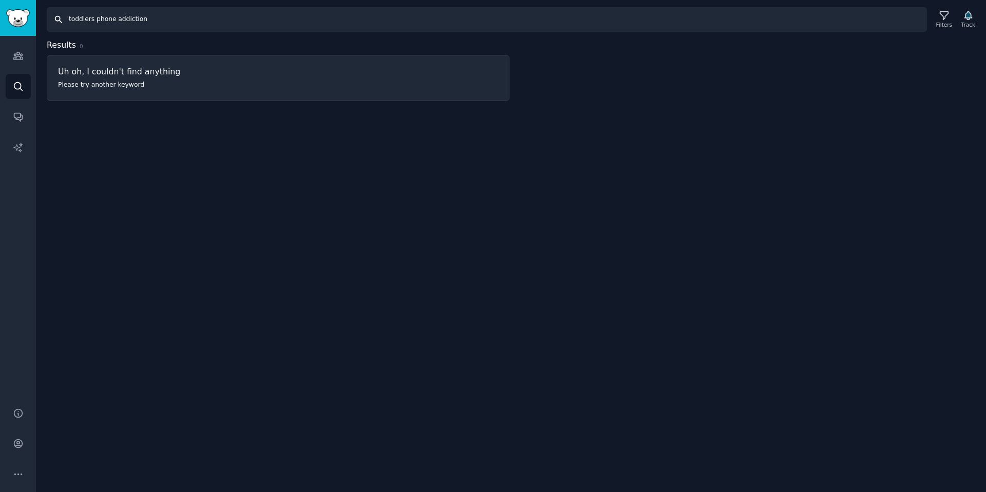
click at [127, 23] on input "toddlers phone addiction" at bounding box center [487, 19] width 880 height 25
type input "toddlers"
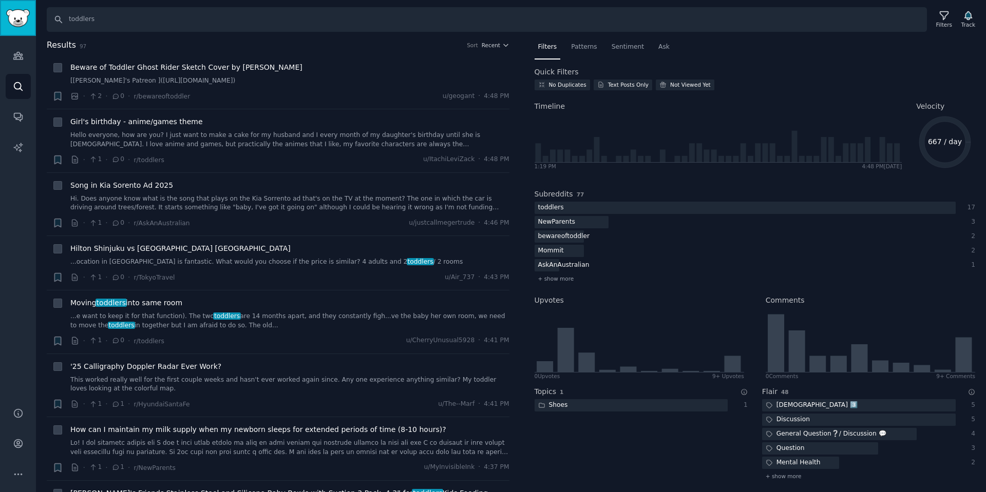
click at [13, 26] on img "Sidebar" at bounding box center [18, 18] width 24 height 18
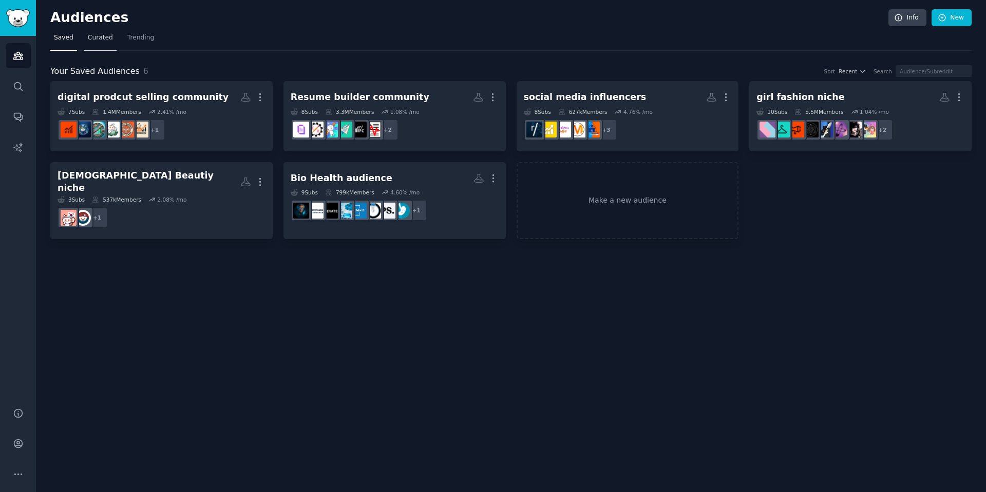
click at [108, 40] on span "Curated" at bounding box center [100, 37] width 25 height 9
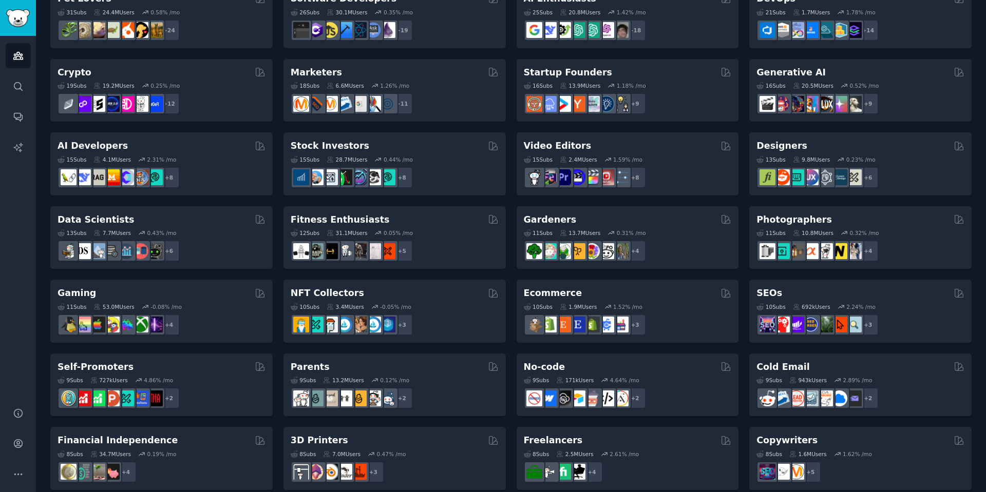
scroll to position [123, 0]
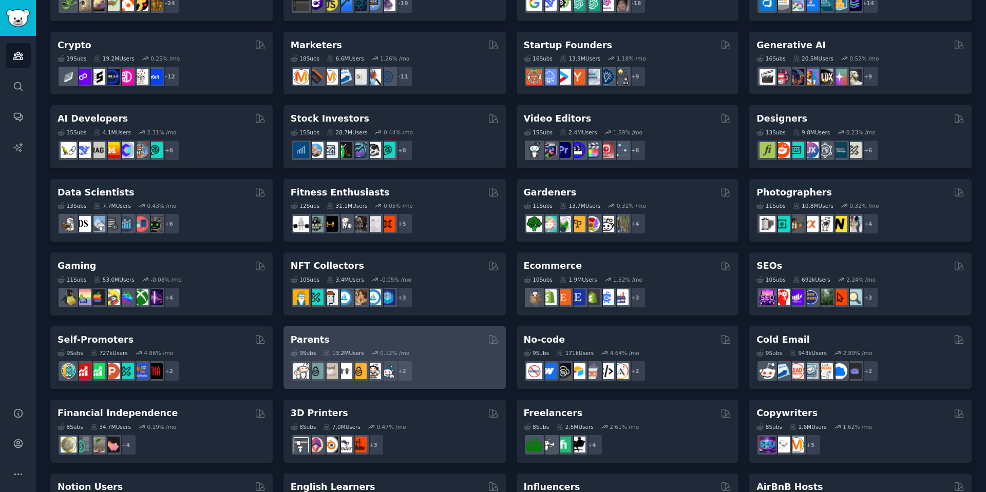
click at [443, 366] on div "+ 2" at bounding box center [395, 371] width 208 height 22
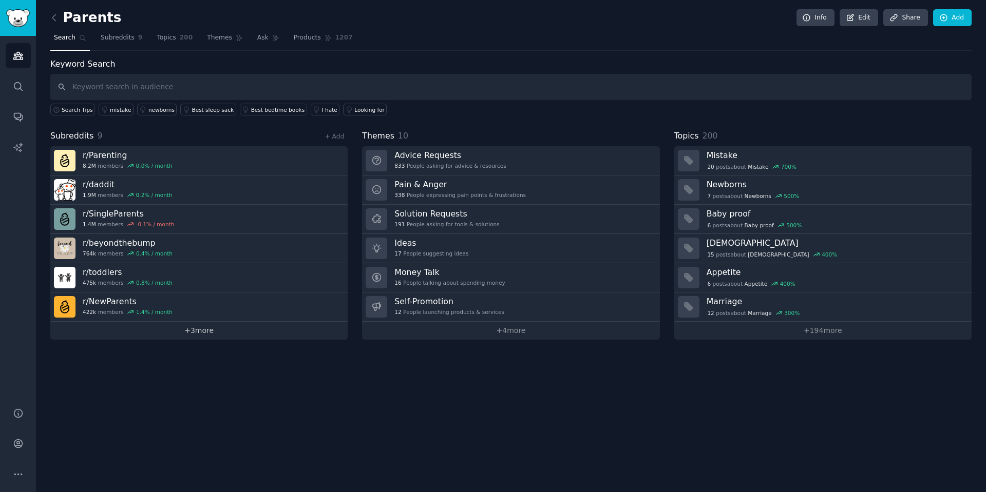
click at [278, 330] on link "+ 3 more" at bounding box center [198, 331] width 297 height 18
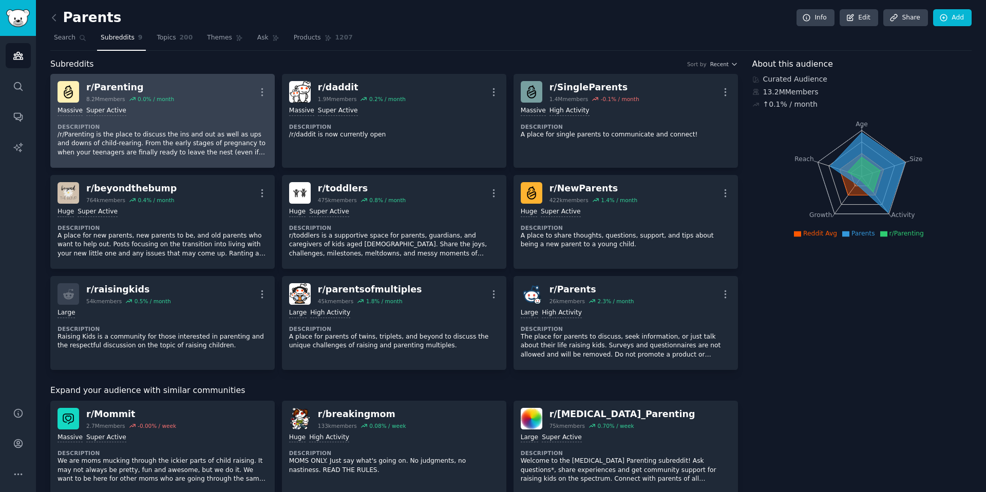
click at [222, 102] on div "r/ Parenting 8.2M members 0.0 % / month More" at bounding box center [163, 92] width 210 height 22
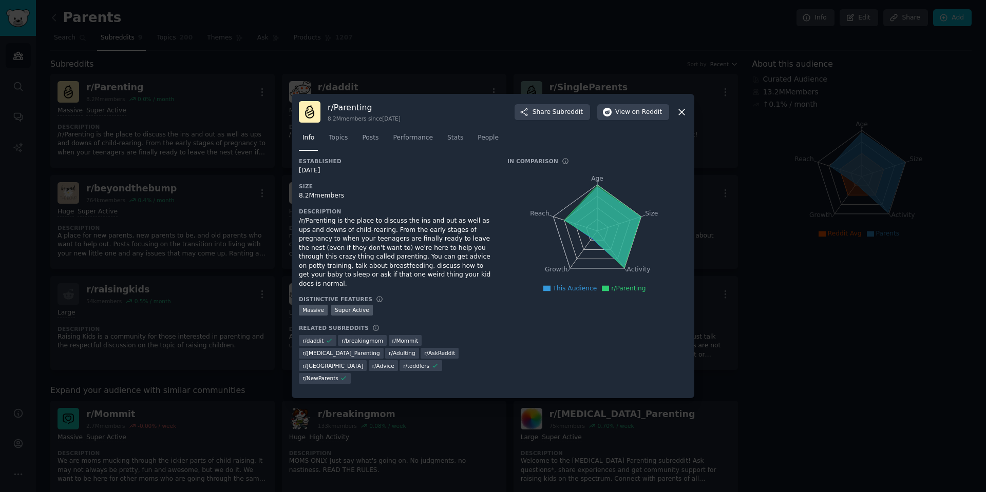
click at [380, 140] on div "Info Topics Posts Performance Stats People" at bounding box center [493, 140] width 388 height 35
click at [365, 151] on link "Posts" at bounding box center [370, 140] width 24 height 21
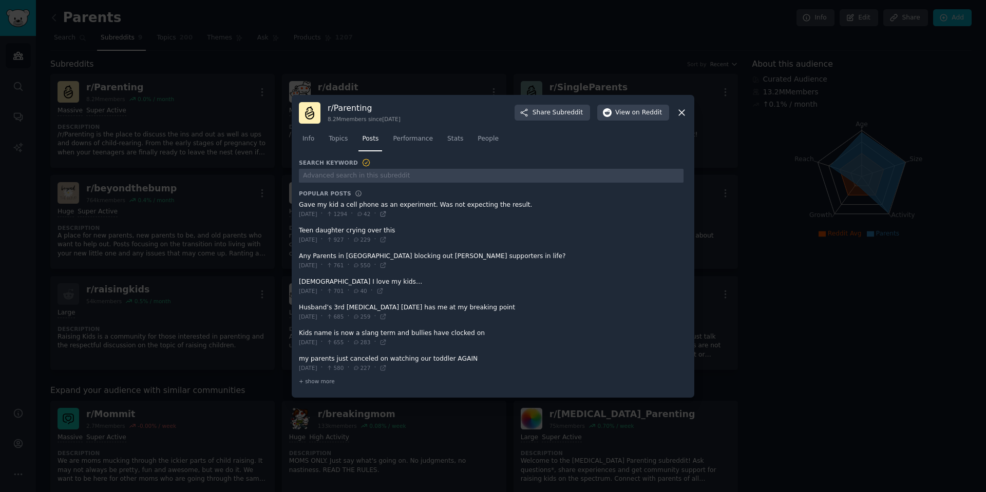
click at [386, 213] on icon at bounding box center [383, 214] width 5 height 5
